Goal: Task Accomplishment & Management: Manage account settings

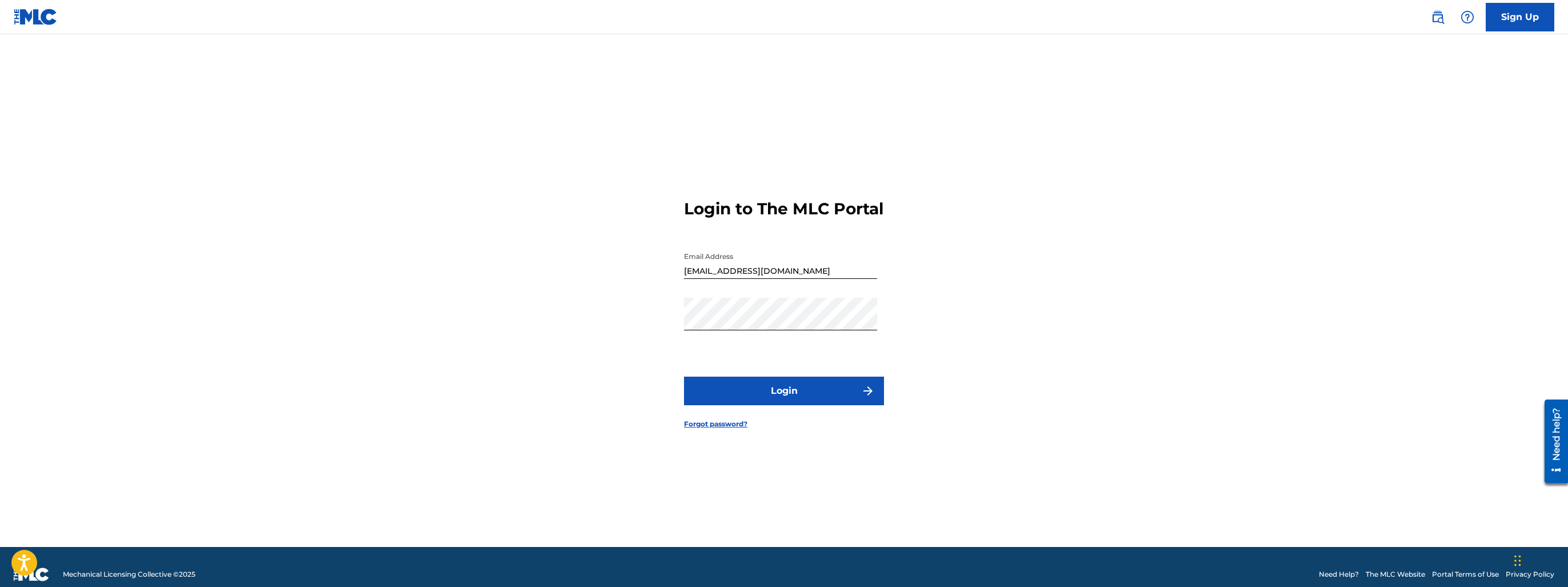
click at [739, 403] on button "Login" at bounding box center [784, 391] width 200 height 29
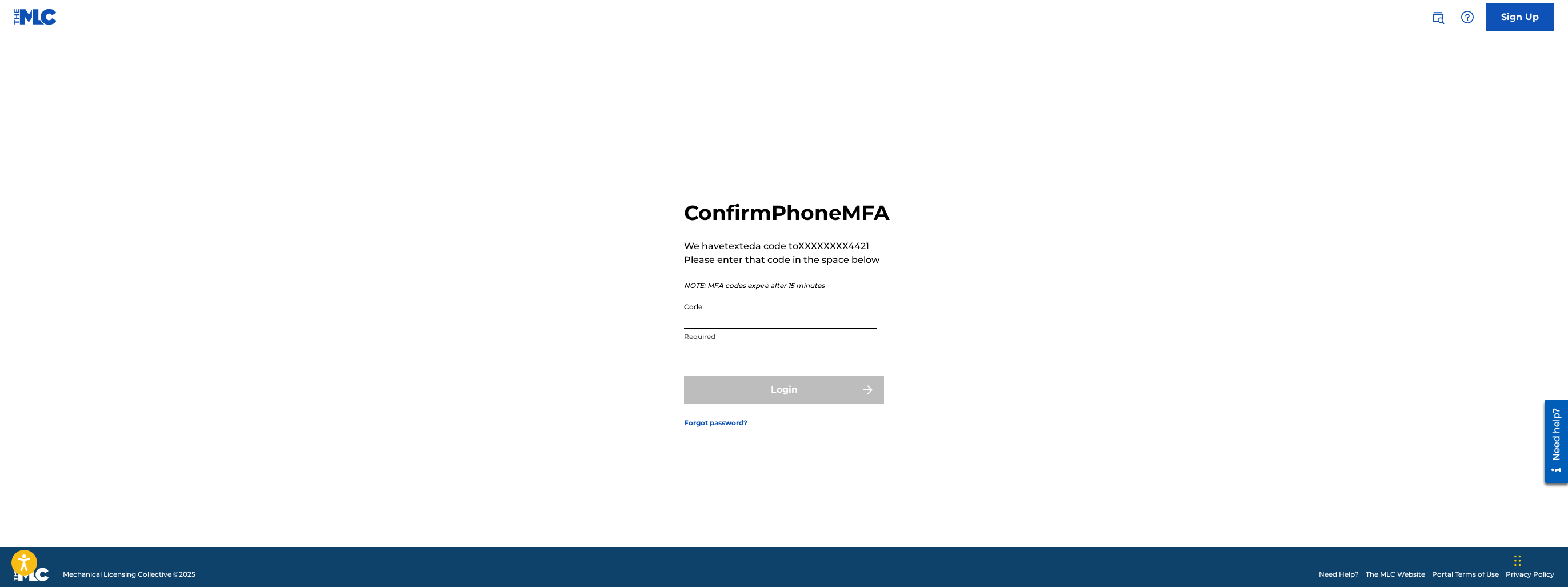
click at [726, 312] on input "Code" at bounding box center [781, 312] width 193 height 32
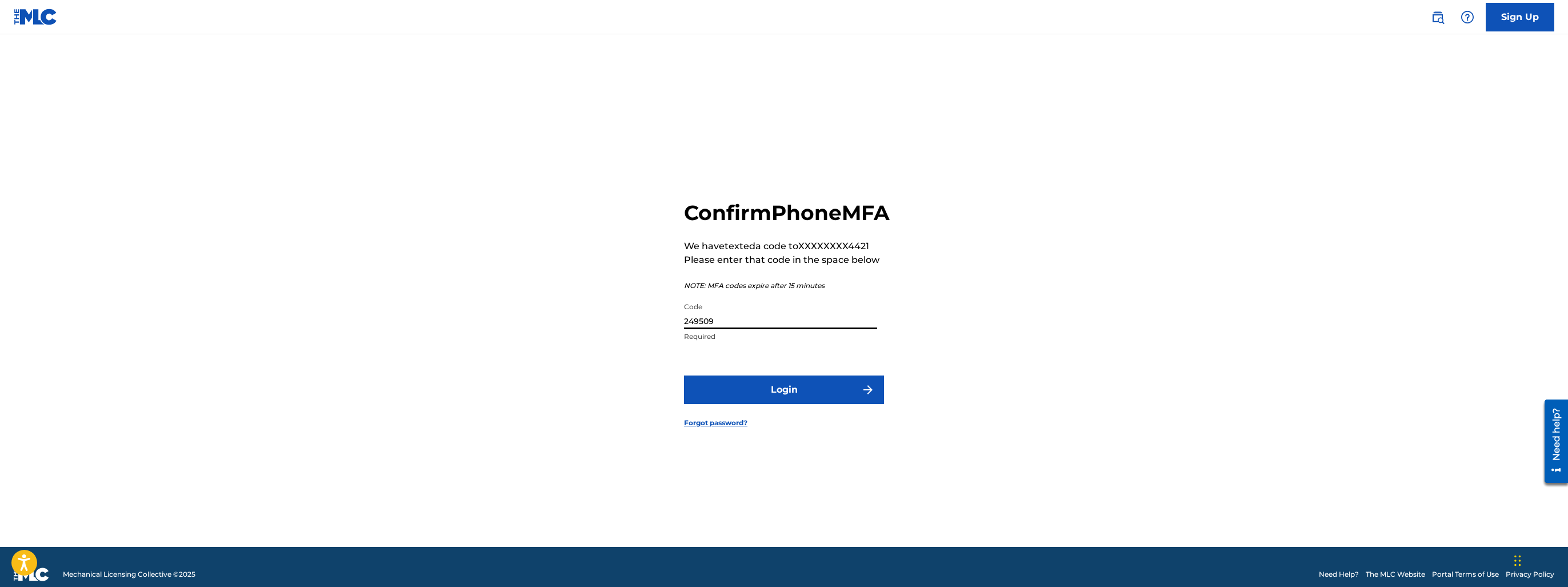
type input "249509"
click at [684, 375] on button "Login" at bounding box center [784, 389] width 200 height 29
